Goal: Register for event/course

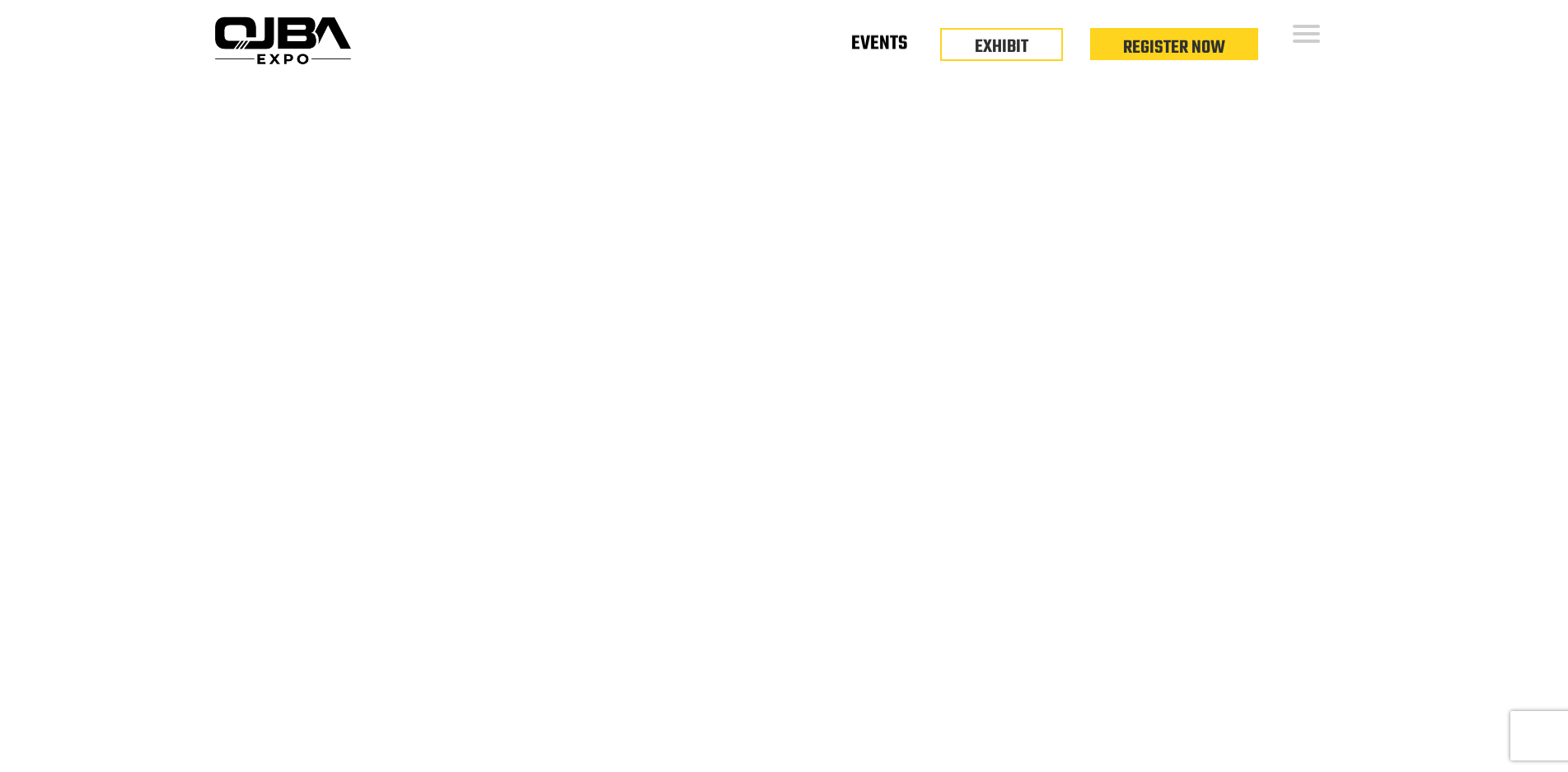
click at [880, 49] on link "Events" at bounding box center [879, 46] width 56 height 6
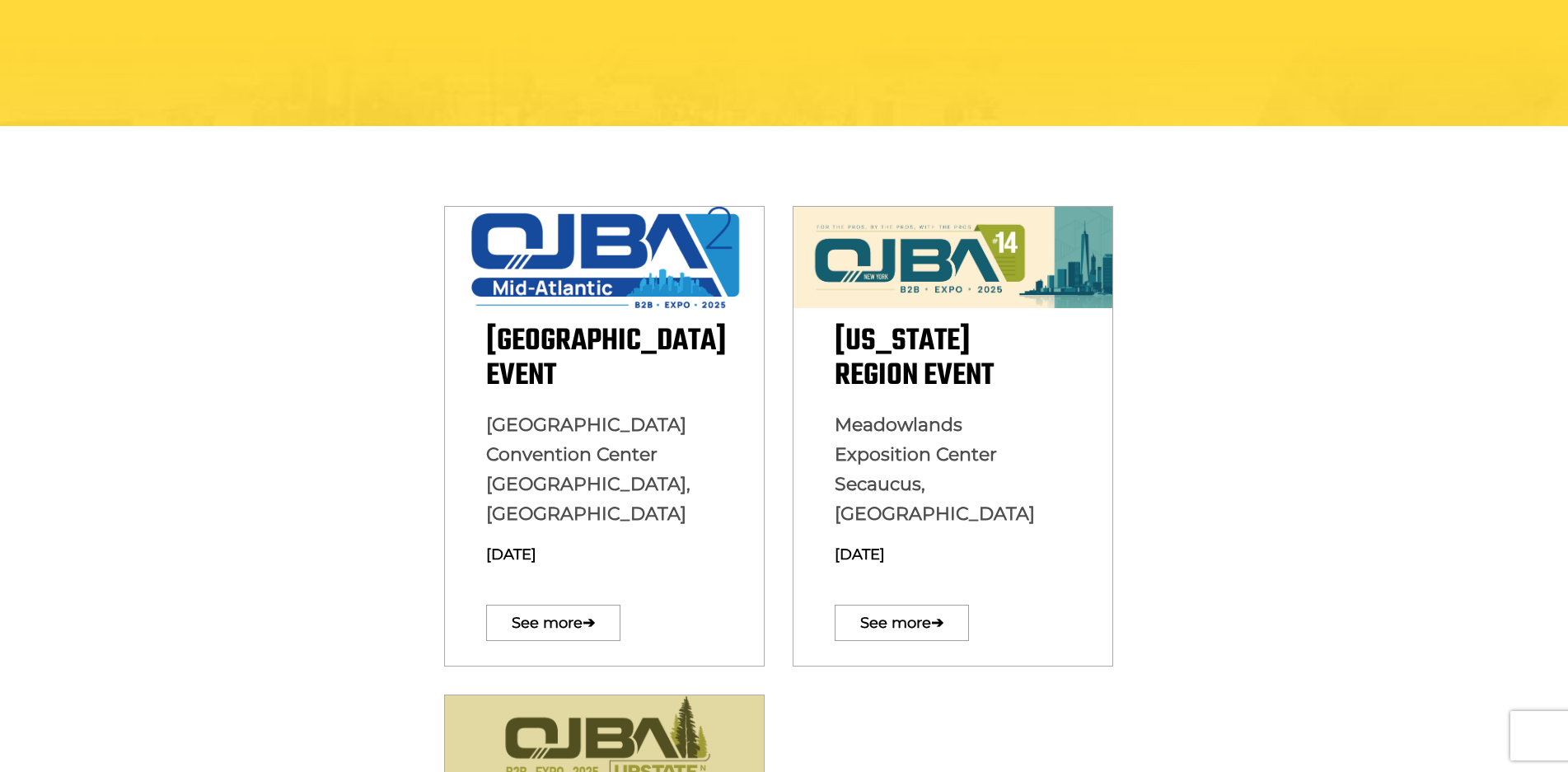
scroll to position [330, 0]
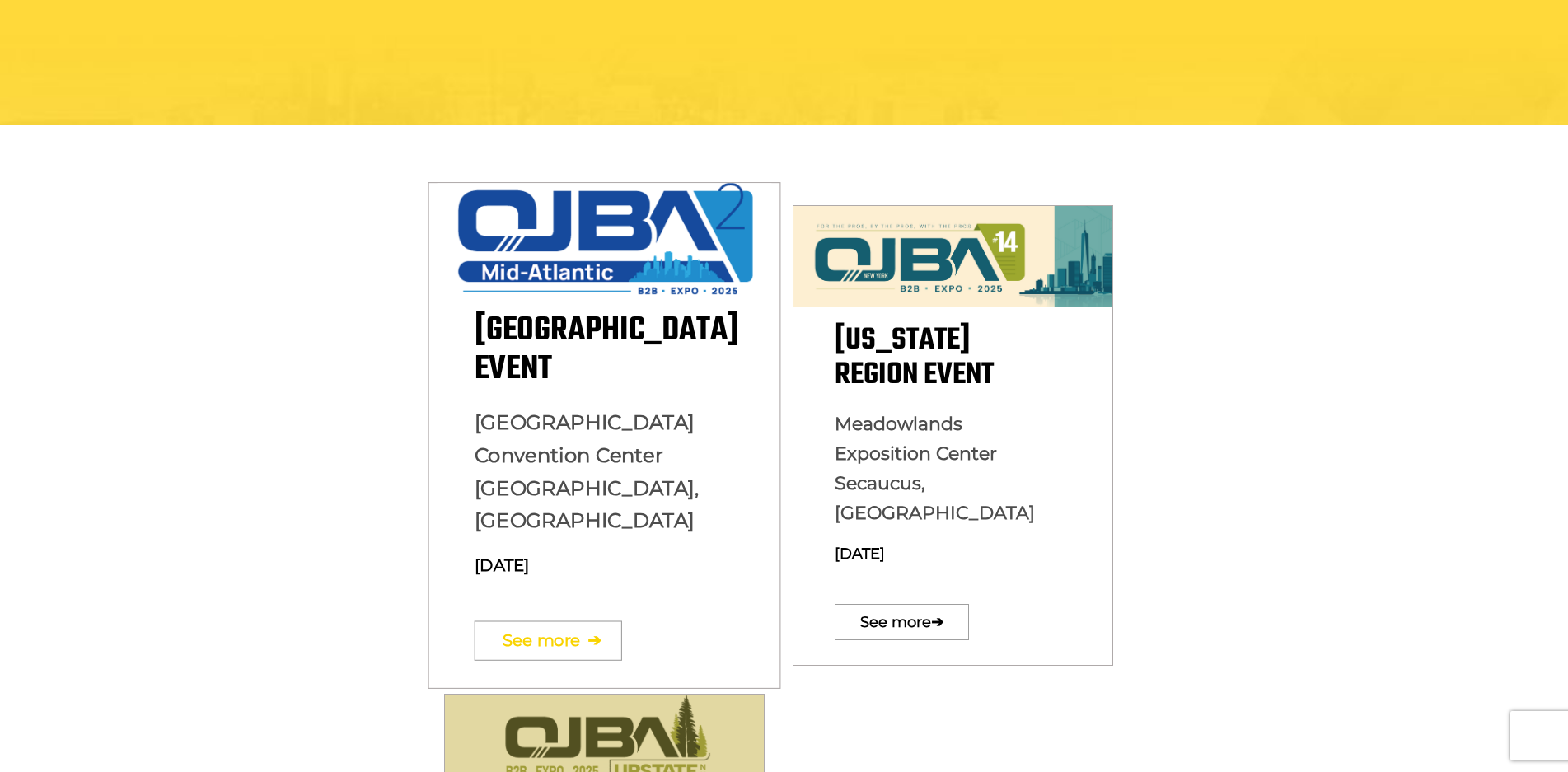
click at [570, 621] on link "See more ➔" at bounding box center [547, 640] width 147 height 40
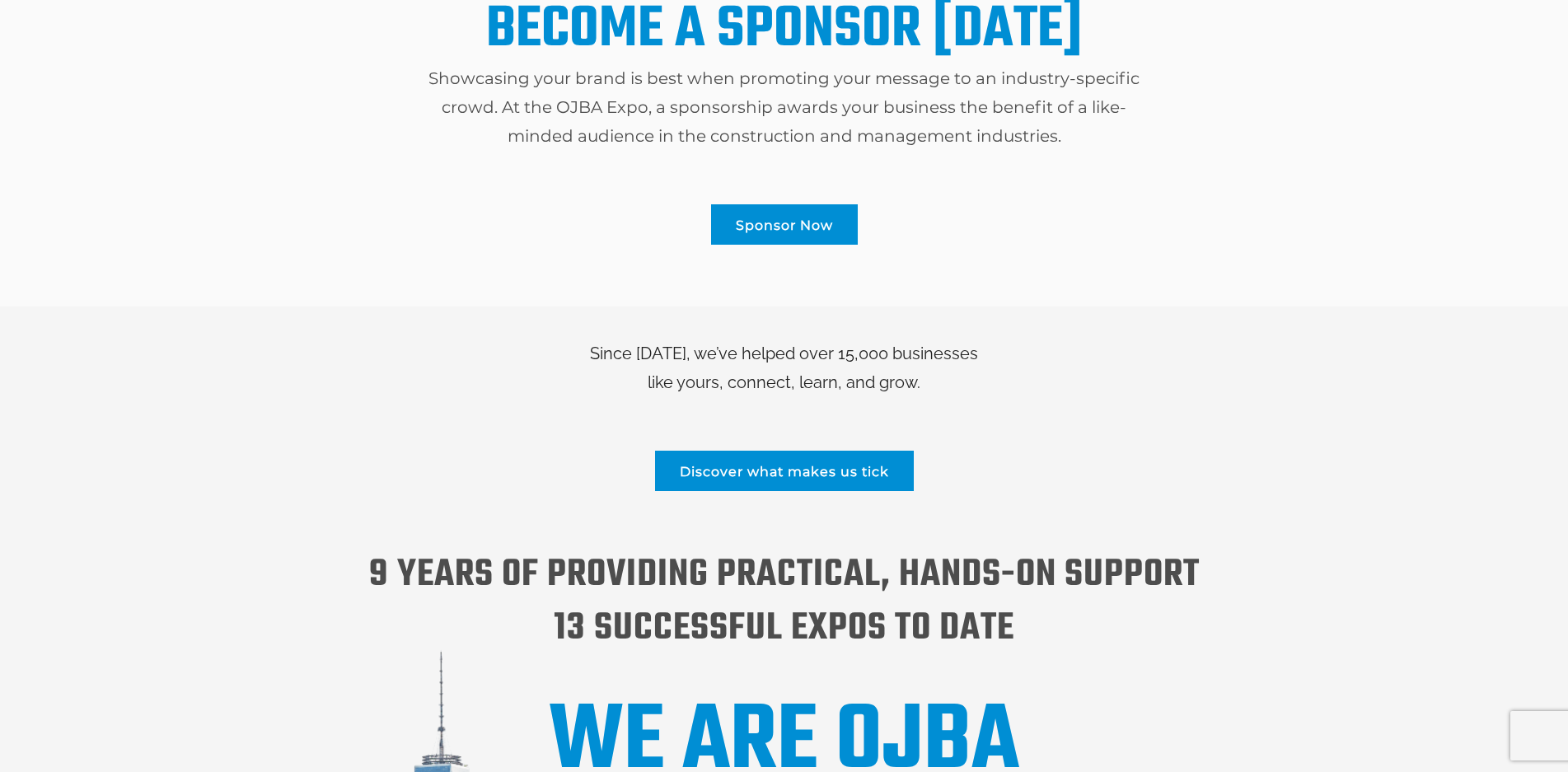
scroll to position [934, 0]
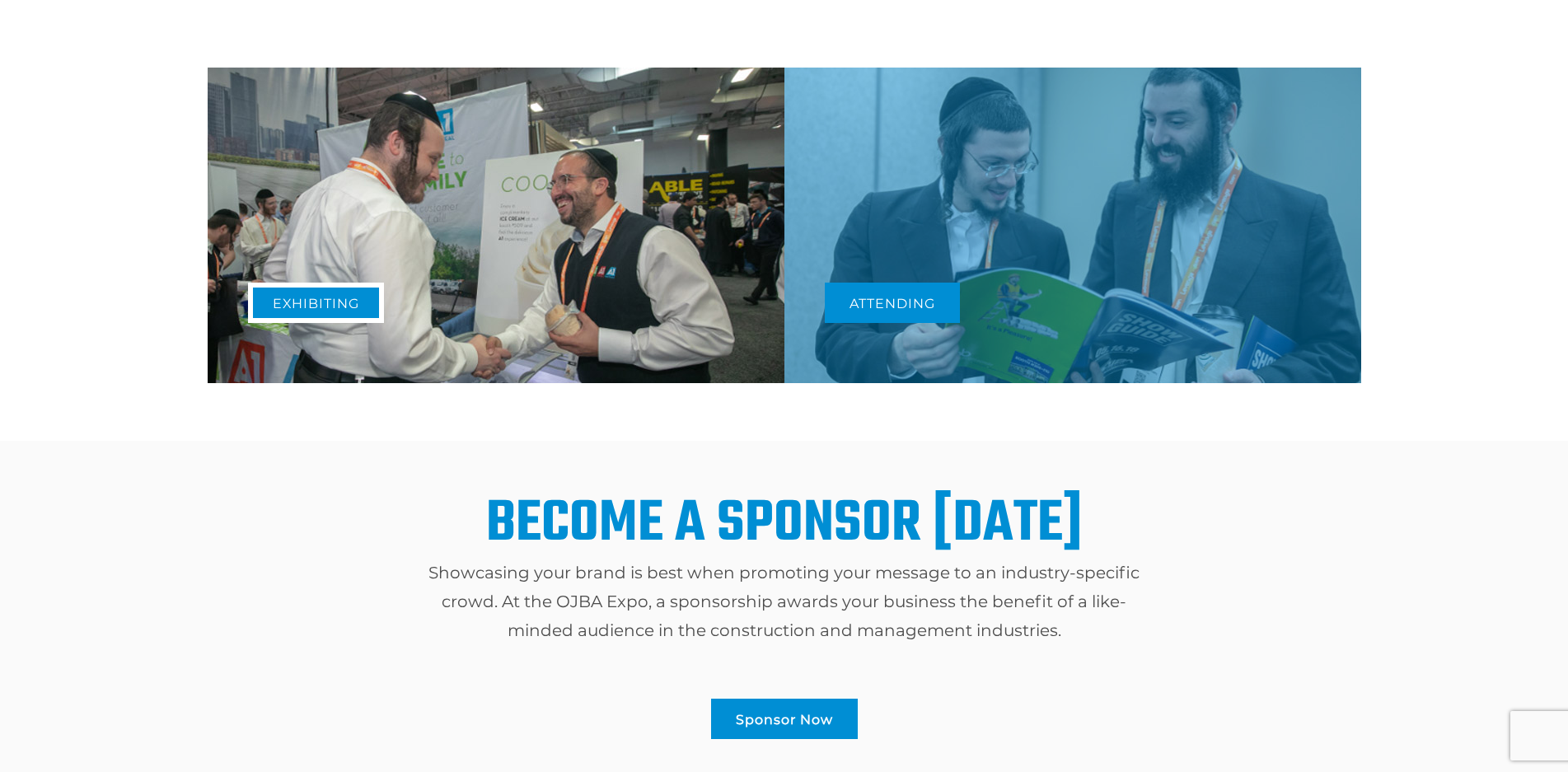
click at [349, 299] on link "Exhibiting" at bounding box center [316, 302] width 136 height 40
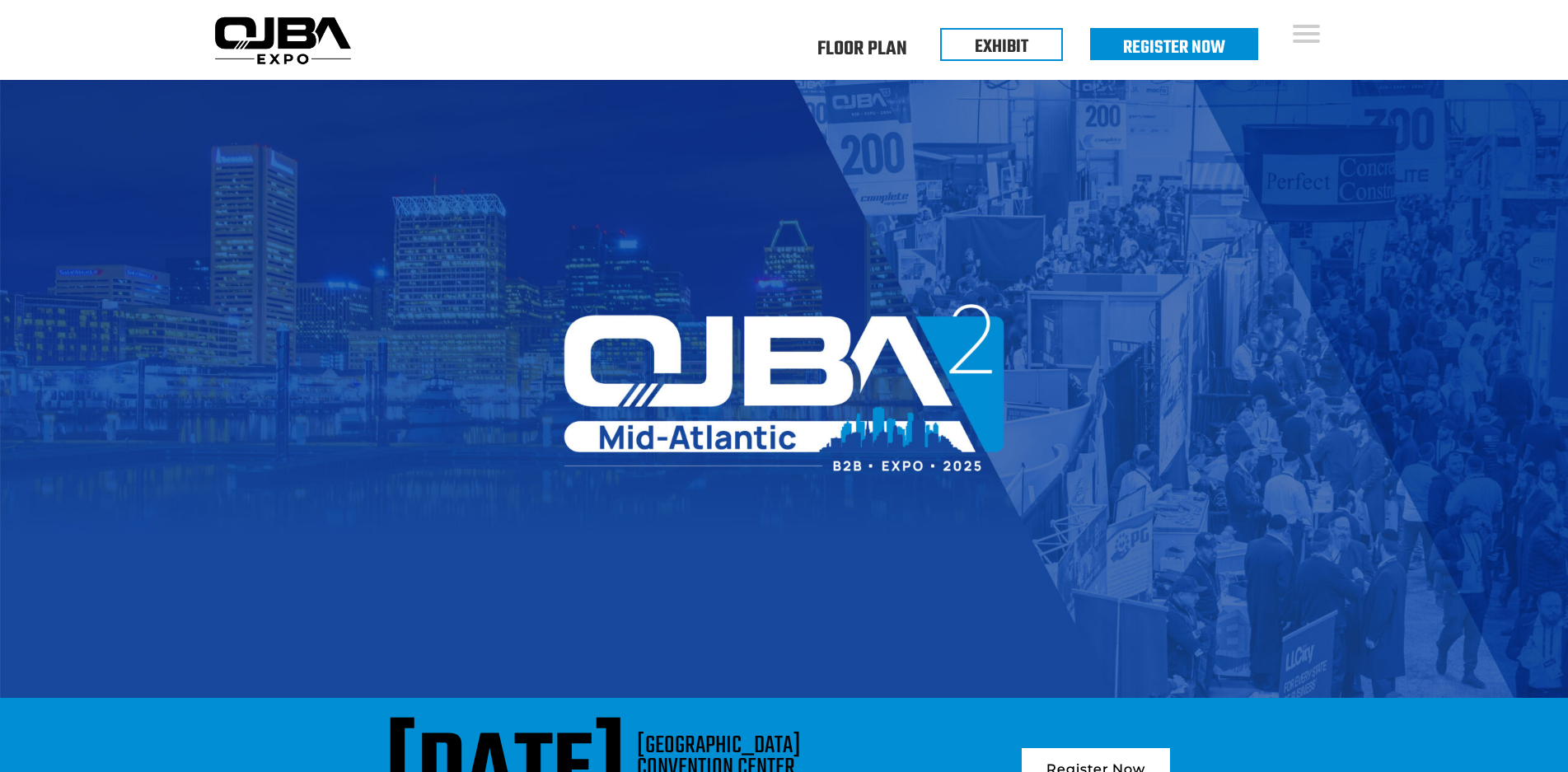
scroll to position [952, 0]
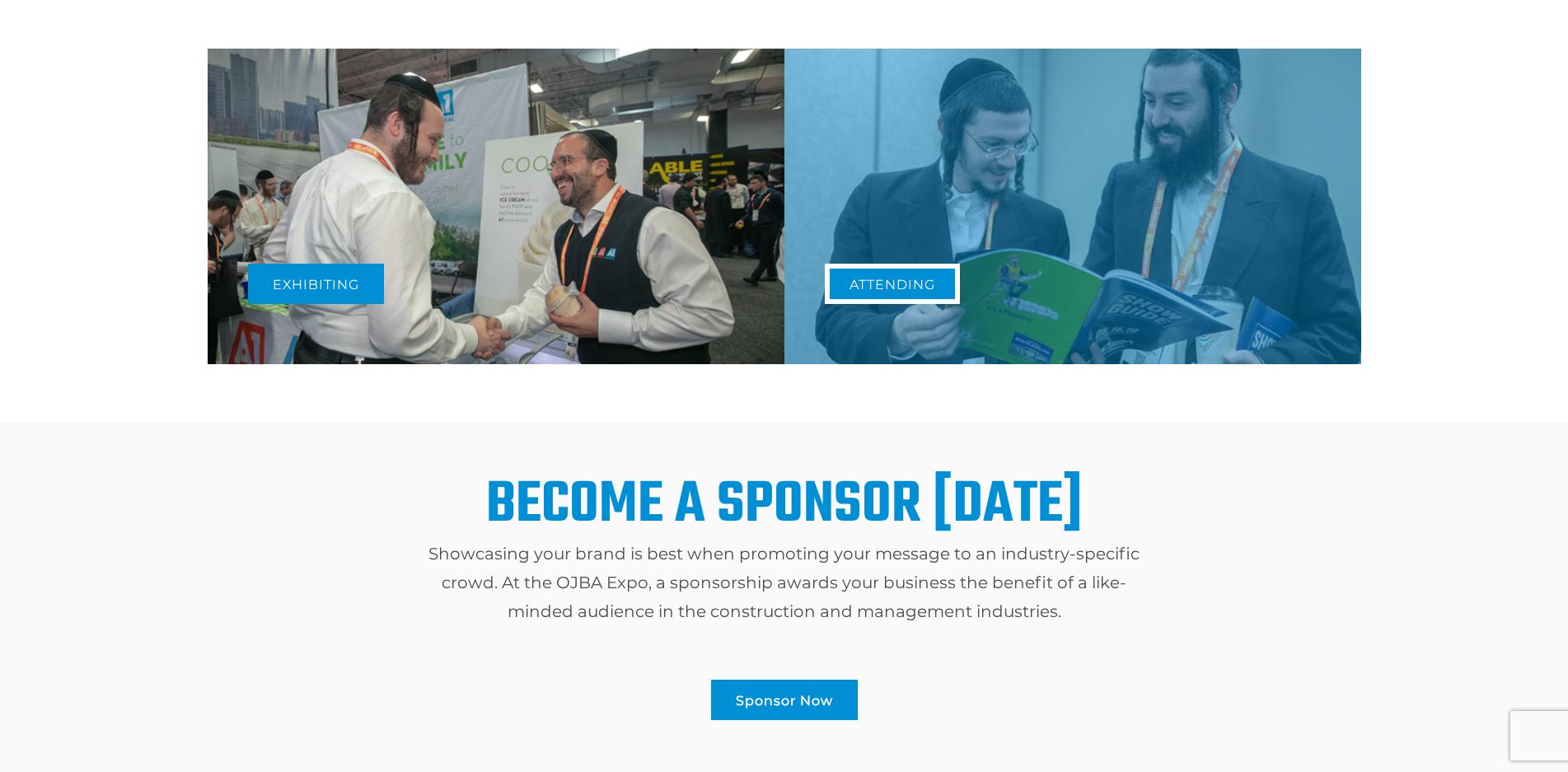
click at [895, 299] on link "Attending" at bounding box center [892, 283] width 135 height 40
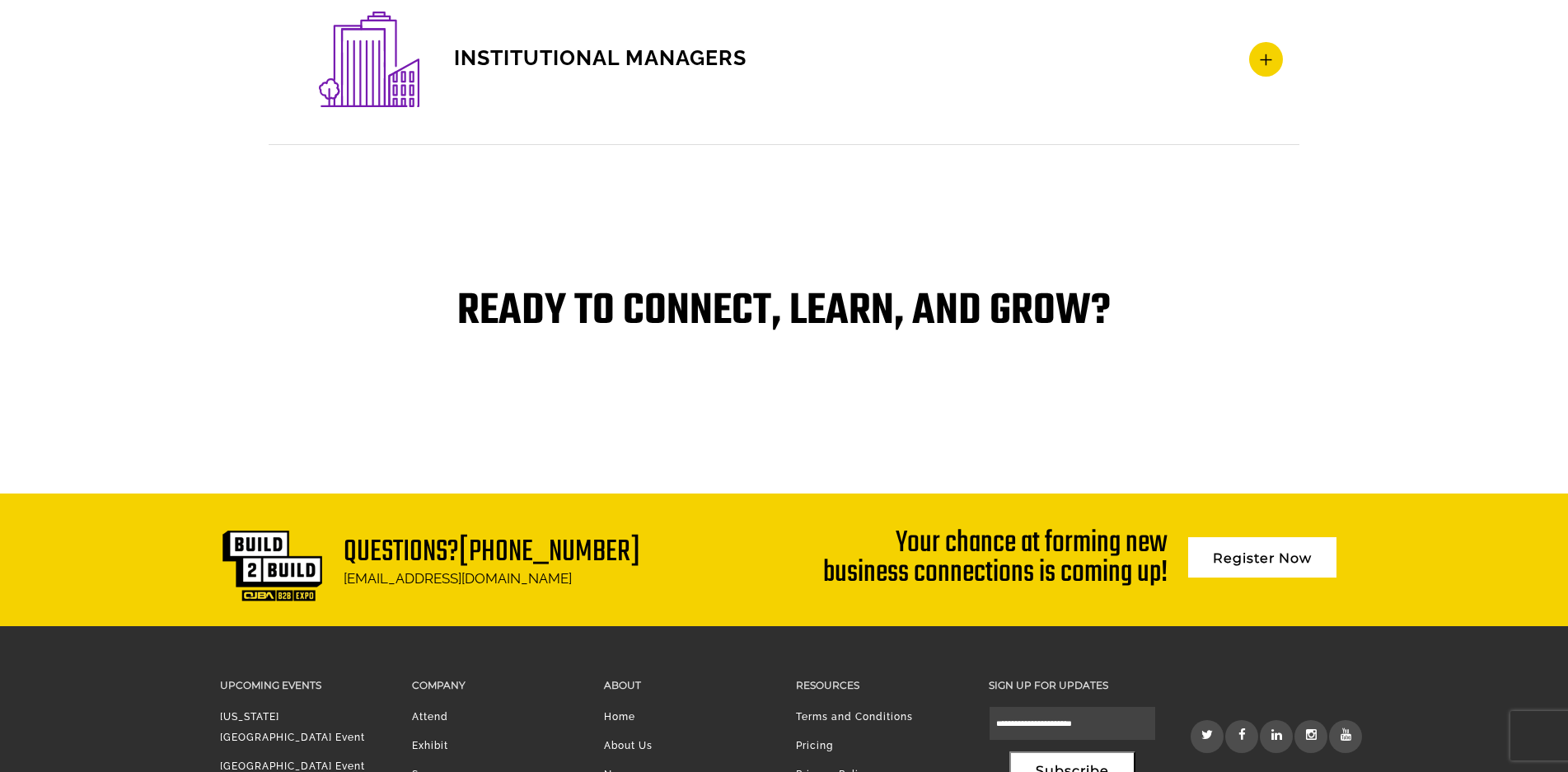
scroll to position [3429, 0]
